Goal: Information Seeking & Learning: Learn about a topic

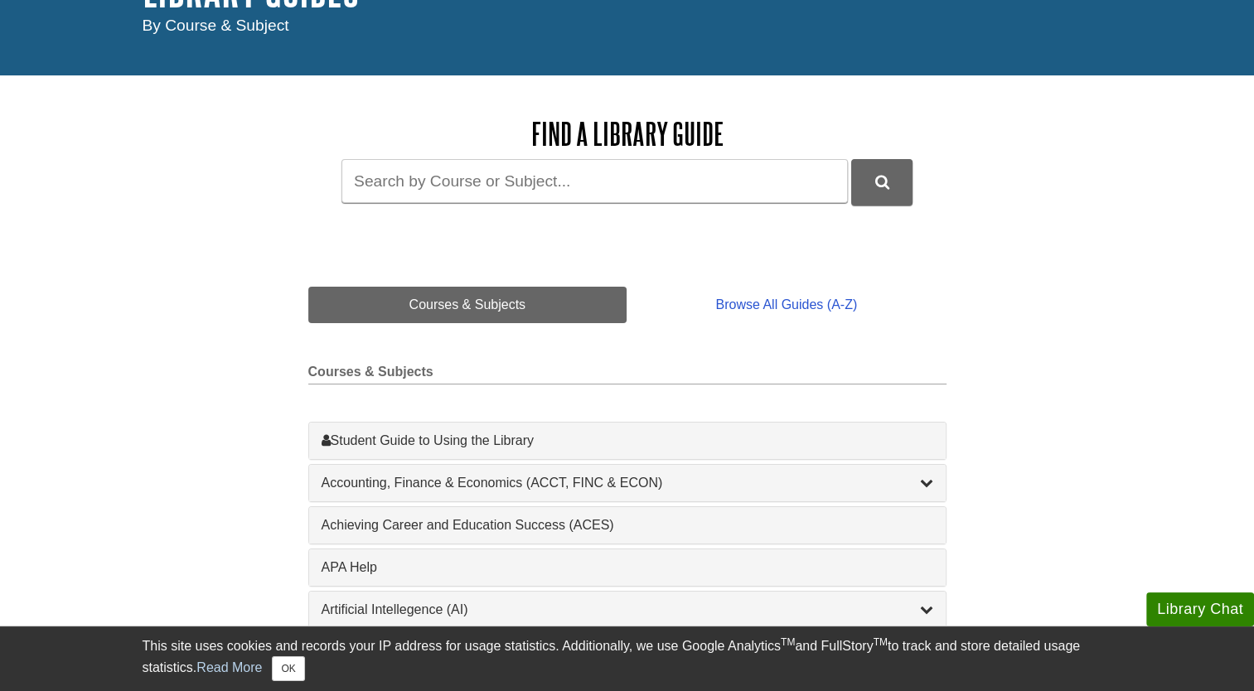
scroll to position [146, 0]
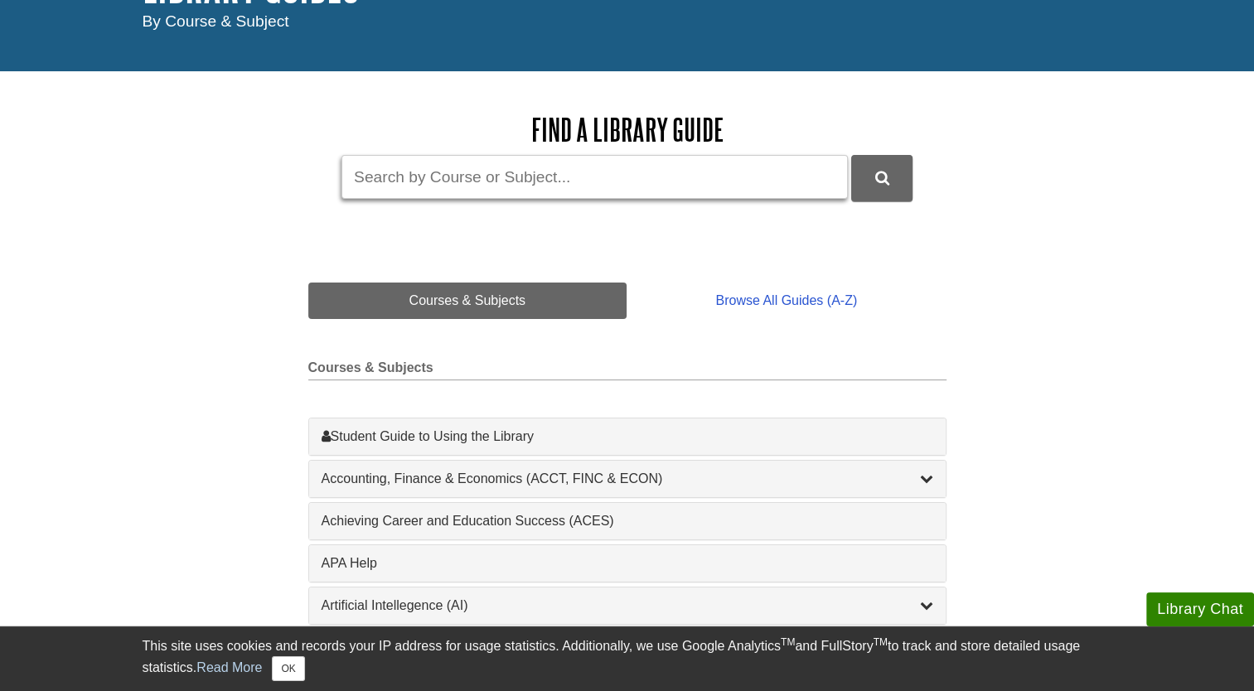
click at [496, 187] on input "Guide Search Terms" at bounding box center [594, 177] width 506 height 44
drag, startPoint x: 582, startPoint y: 173, endPoint x: 841, endPoint y: 196, distance: 260.4
click at [841, 196] on input "Sustainable Business Practices (Definition & 12 EXAMPLES)" at bounding box center [594, 177] width 506 height 44
type input "Sustainable Business Practices"
click at [878, 179] on icon "DU Library Guides Search" at bounding box center [882, 178] width 14 height 15
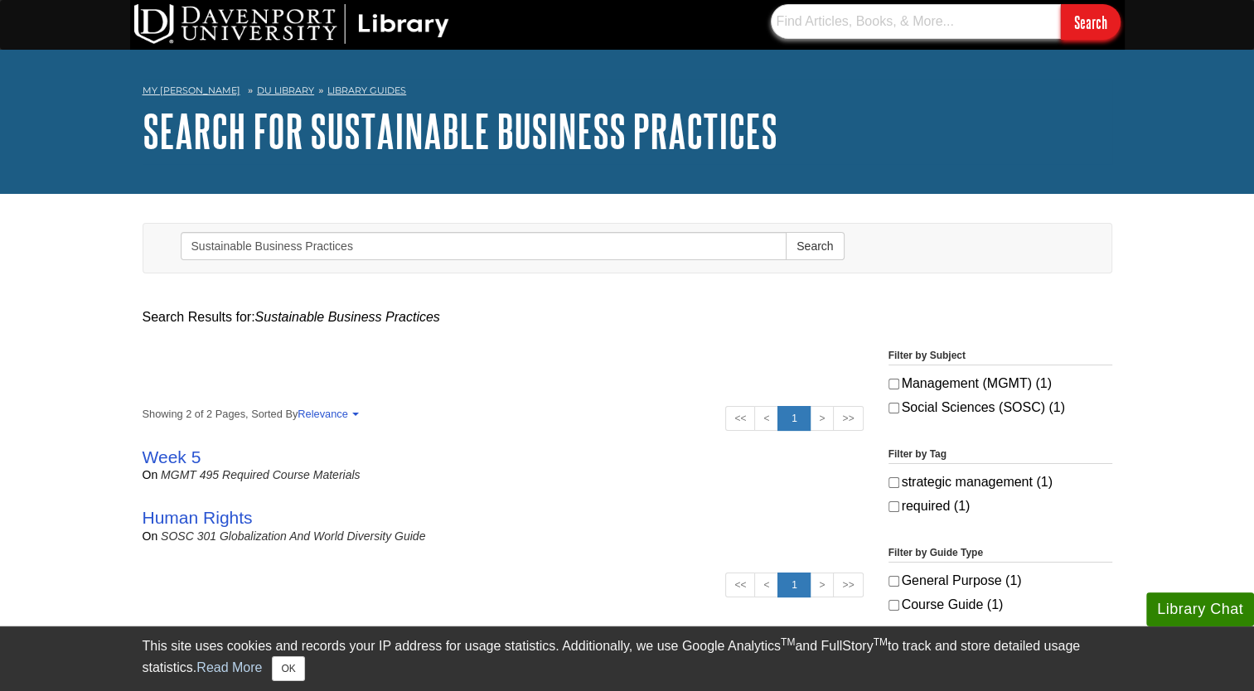
click at [844, 38] on form "Search" at bounding box center [946, 22] width 350 height 36
type input "Sustainable Business Practices"
click at [1086, 26] on input "Search" at bounding box center [1091, 22] width 60 height 36
